Goal: Information Seeking & Learning: Learn about a topic

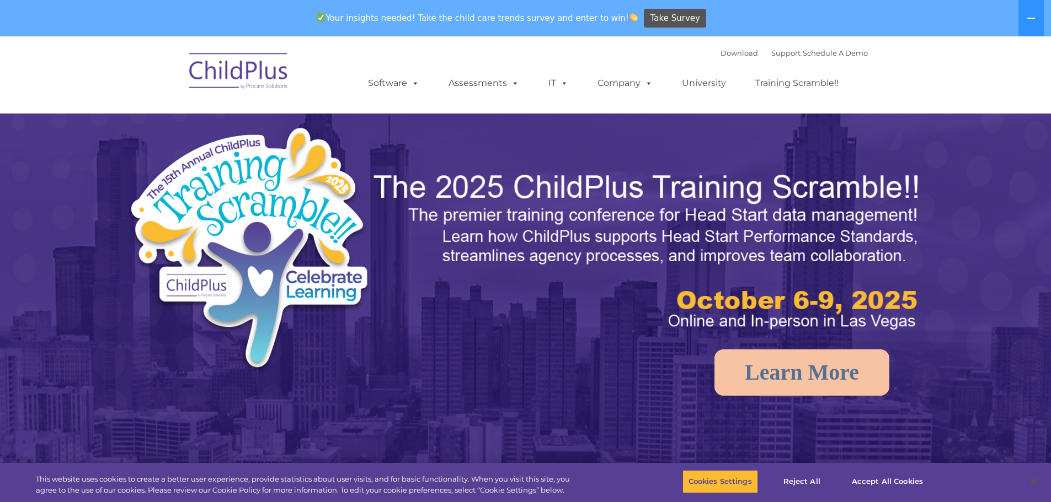
select select "MEDIUM"
click at [696, 81] on link "University" at bounding box center [704, 83] width 66 height 22
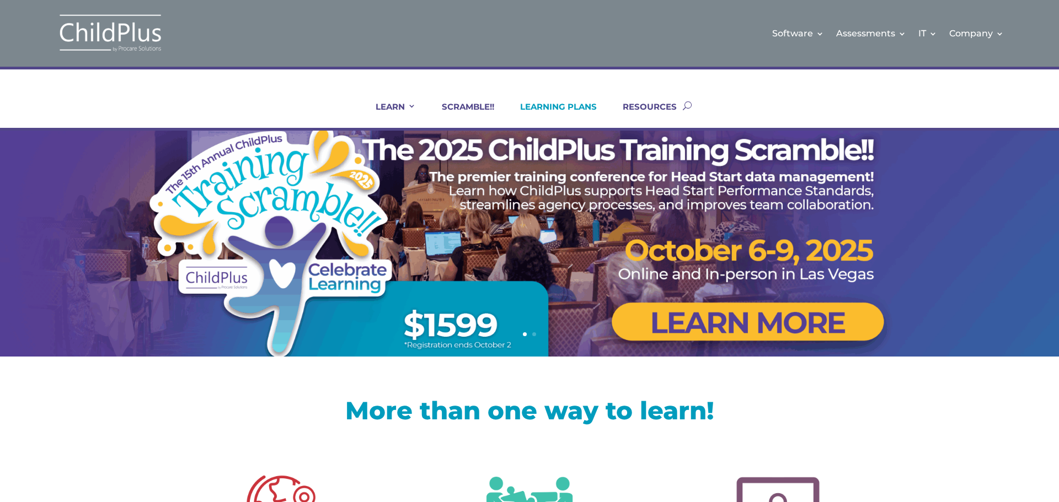
click at [568, 104] on link "LEARNING PLANS" at bounding box center [551, 114] width 90 height 26
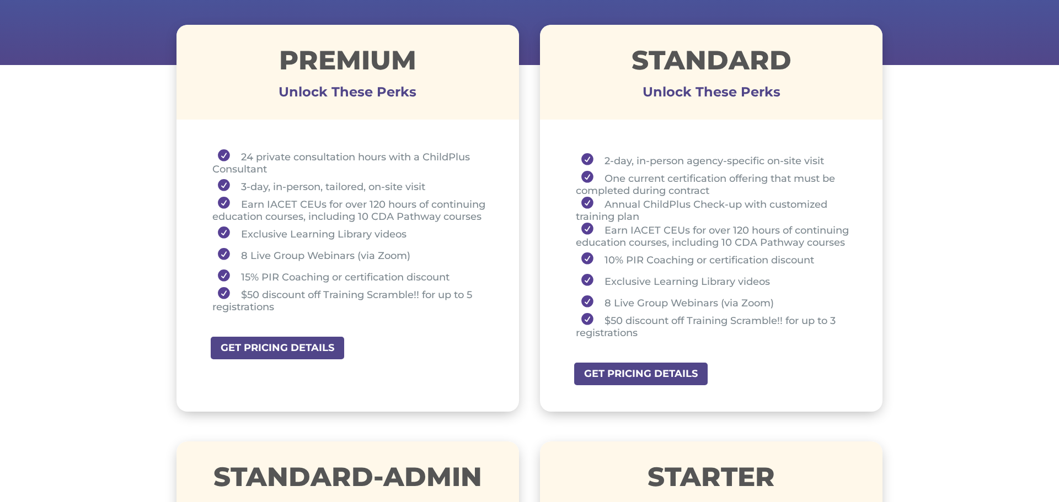
scroll to position [397, 0]
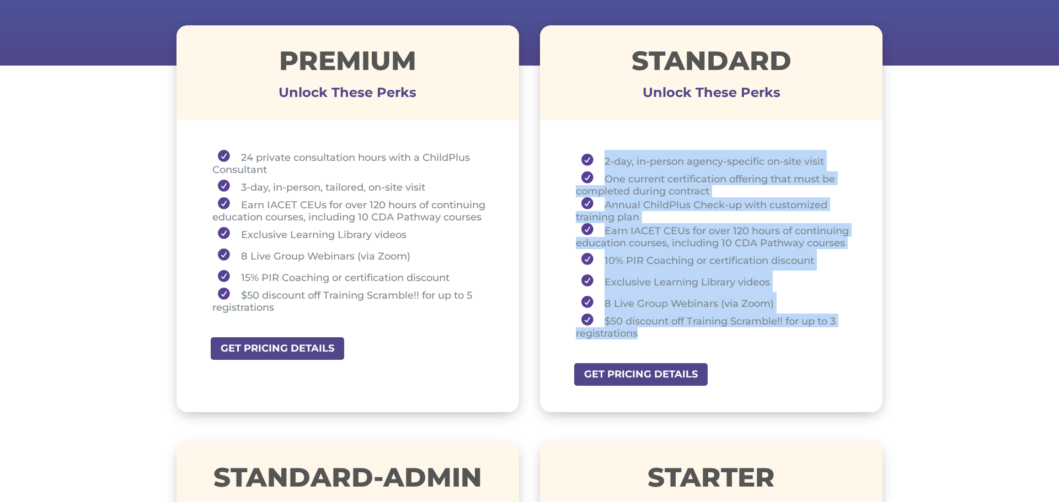
drag, startPoint x: 642, startPoint y: 334, endPoint x: 602, endPoint y: 165, distance: 174.0
click at [602, 165] on ul "2-day, in-person agency-specific on-site visit One current certification offeri…" at bounding box center [711, 250] width 287 height 200
copy ul "2-day, in-person agency-specific on-site visit One current certification offeri…"
